Goal: Complete application form

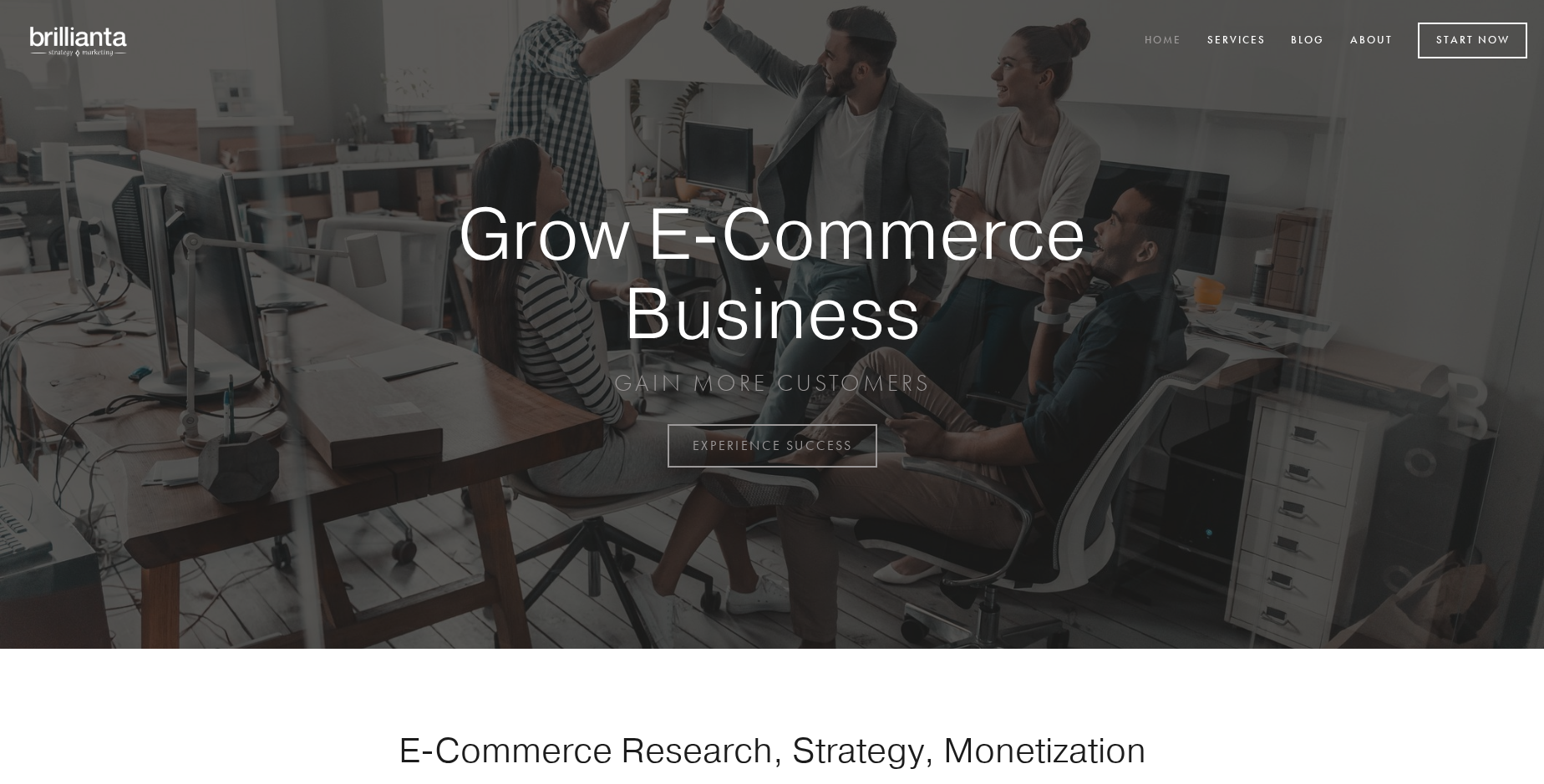
scroll to position [4377, 0]
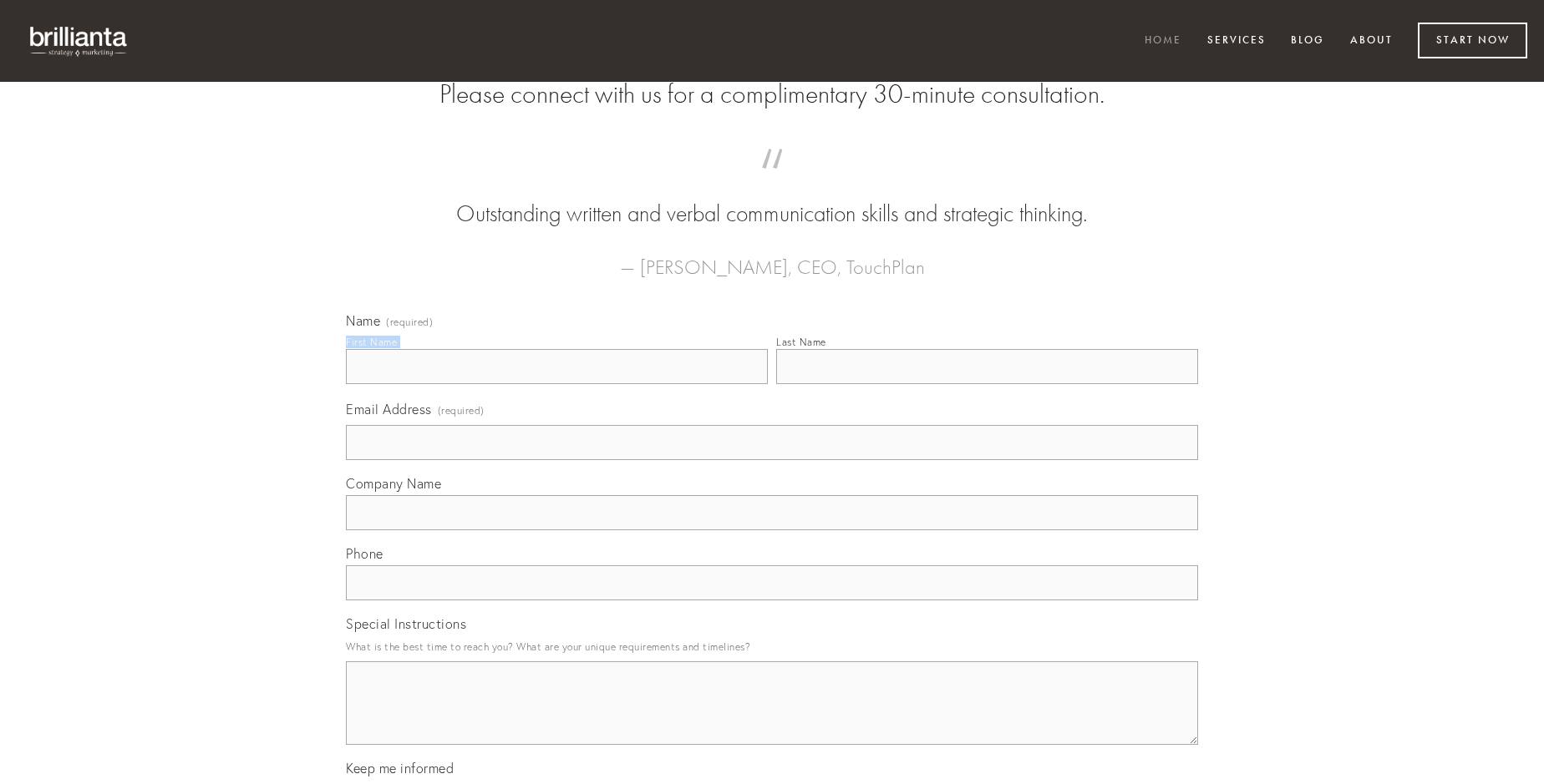
type input "[PERSON_NAME]"
click at [986, 384] on input "Last Name" at bounding box center [986, 366] width 422 height 35
type input "[PERSON_NAME]"
click at [772, 461] on input "Email Address (required)" at bounding box center [771, 442] width 852 height 35
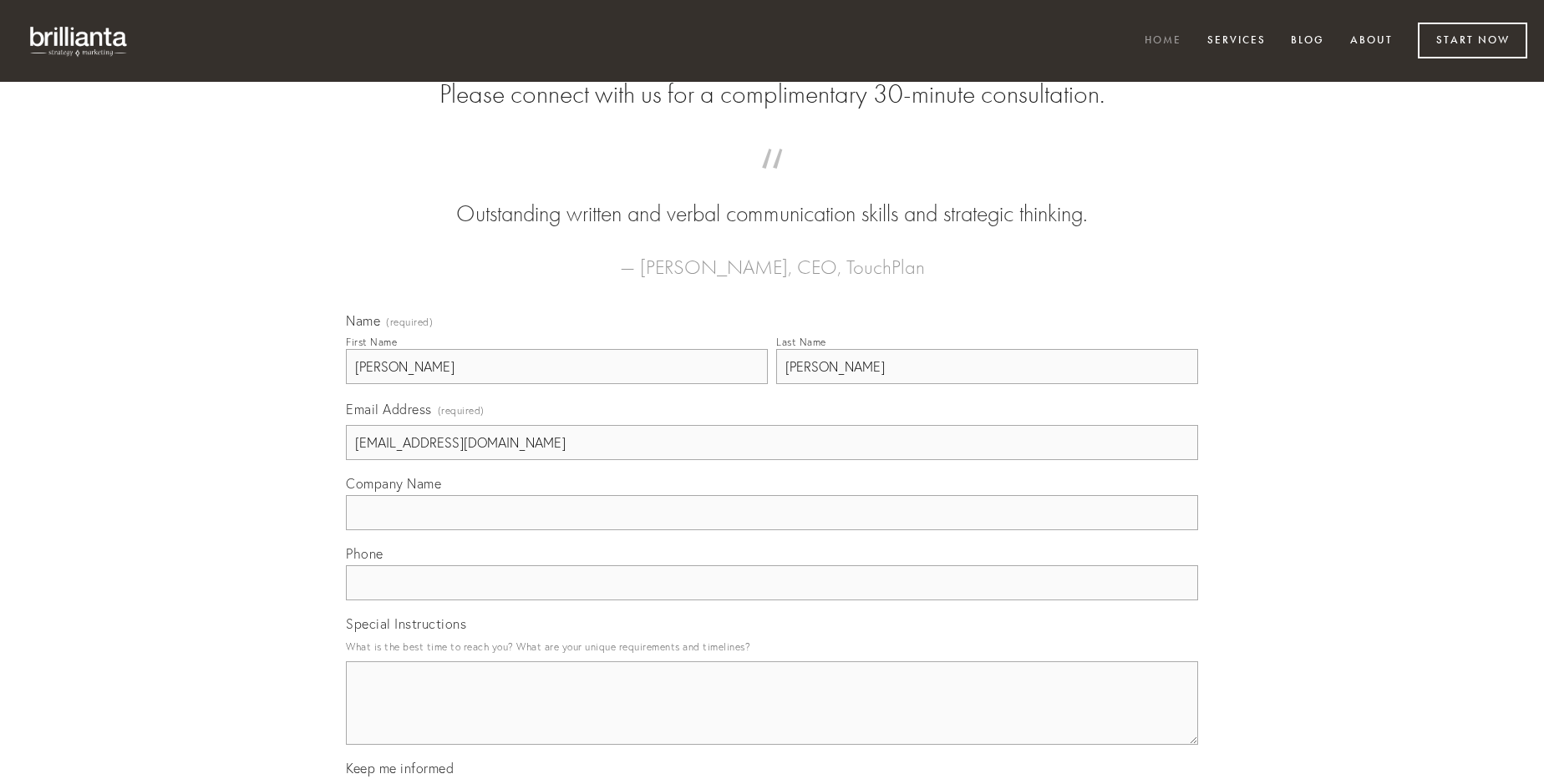
type input "[EMAIL_ADDRESS][DOMAIN_NAME]"
click at [772, 530] on input "Company Name" at bounding box center [771, 512] width 852 height 35
type input "peccatus"
click at [772, 600] on input "text" at bounding box center [771, 582] width 852 height 35
click at [772, 718] on textarea "Special Instructions" at bounding box center [771, 703] width 852 height 84
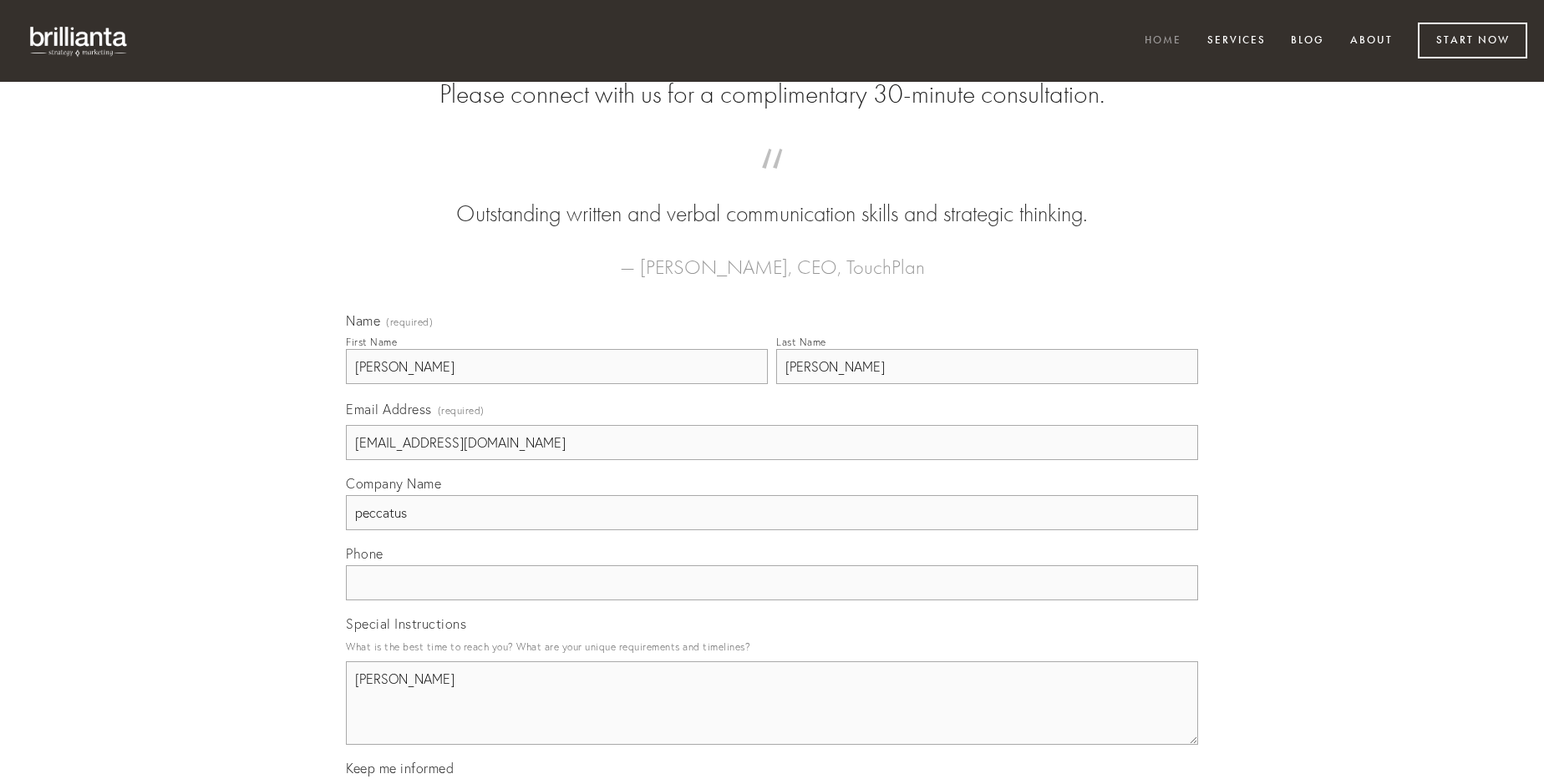
type textarea "[PERSON_NAME]"
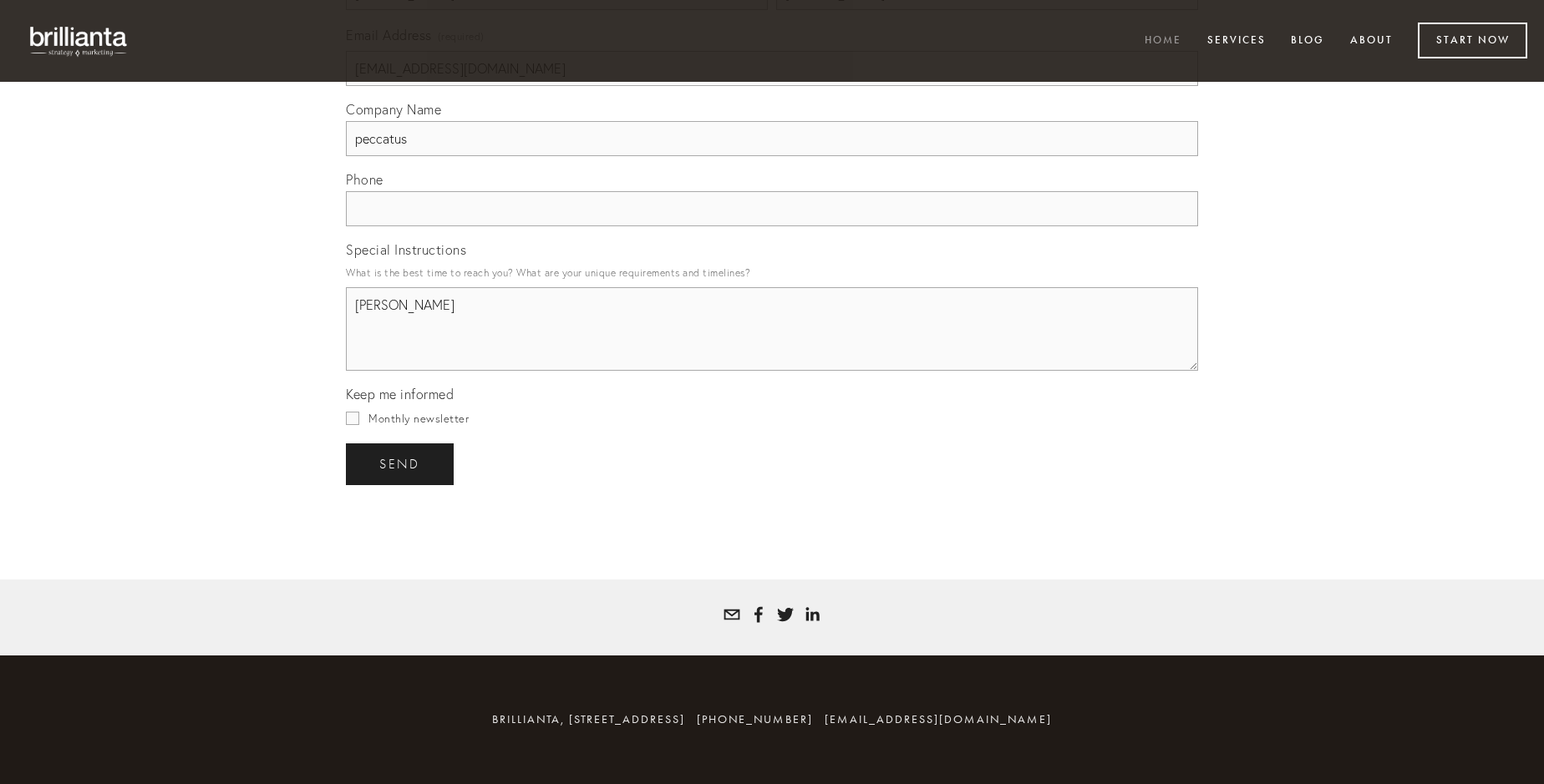
click at [401, 463] on span "send" at bounding box center [399, 464] width 41 height 15
